Goal: Find specific page/section: Find specific page/section

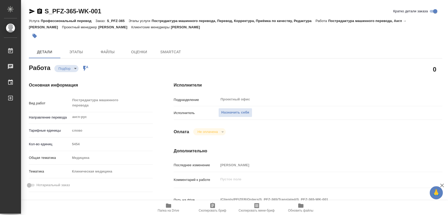
type textarea "x"
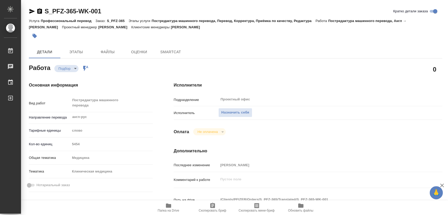
type textarea "x"
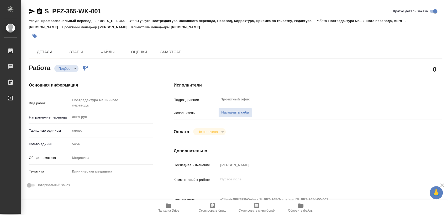
type textarea "x"
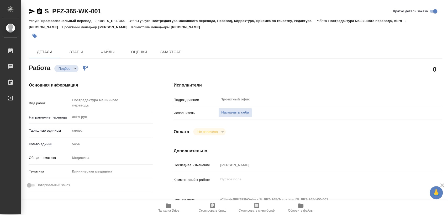
type textarea "x"
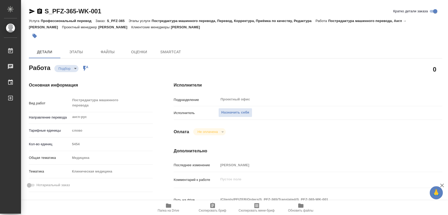
type textarea "x"
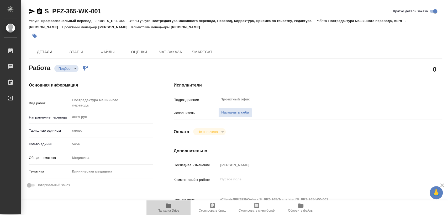
click at [163, 207] on span "Папка на Drive" at bounding box center [169, 208] width 38 height 10
type textarea "x"
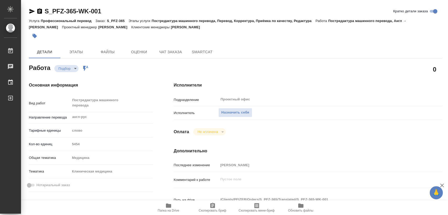
type textarea "x"
